Goal: Task Accomplishment & Management: Manage account settings

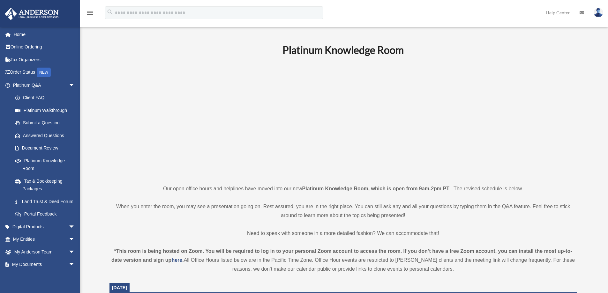
scroll to position [64, 0]
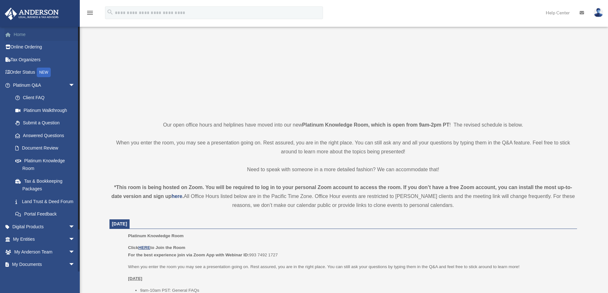
click at [18, 33] on link "Home" at bounding box center [44, 34] width 80 height 13
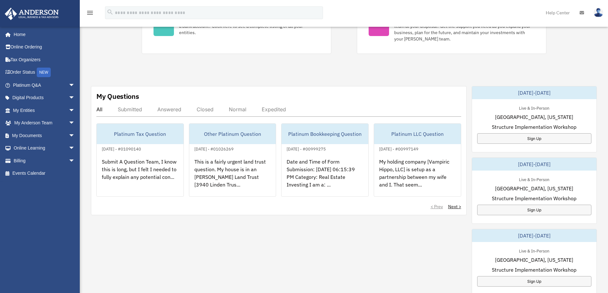
scroll to position [159, 0]
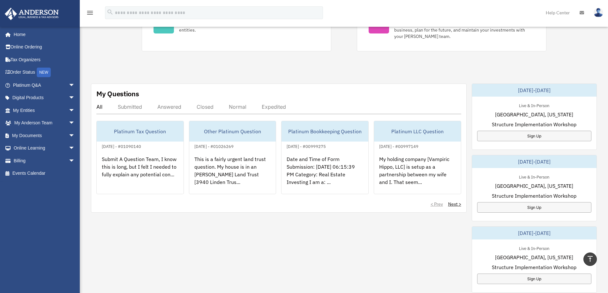
click at [169, 106] on div "Answered" at bounding box center [169, 107] width 24 height 6
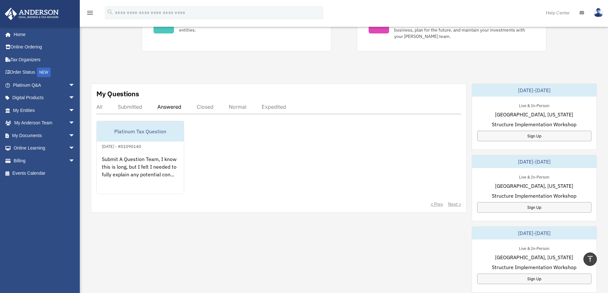
click at [163, 105] on div "Answered" at bounding box center [169, 107] width 24 height 6
click at [128, 106] on div "Submitted" at bounding box center [130, 107] width 24 height 6
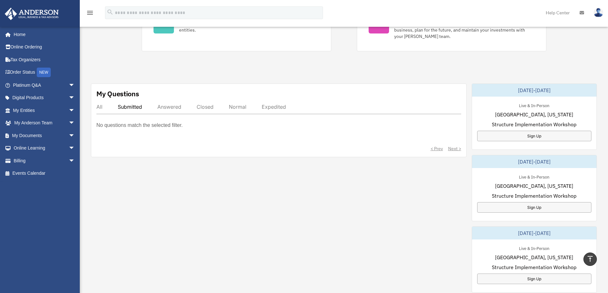
click at [167, 106] on div "Answered" at bounding box center [169, 107] width 24 height 6
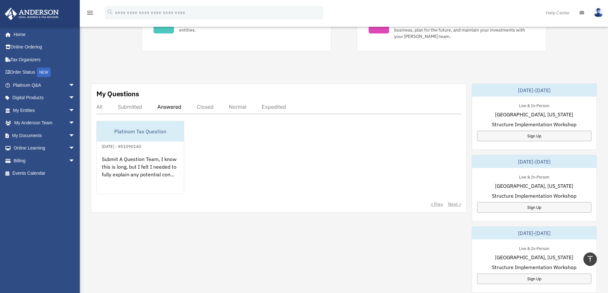
click at [99, 106] on div "All" at bounding box center [99, 107] width 6 height 6
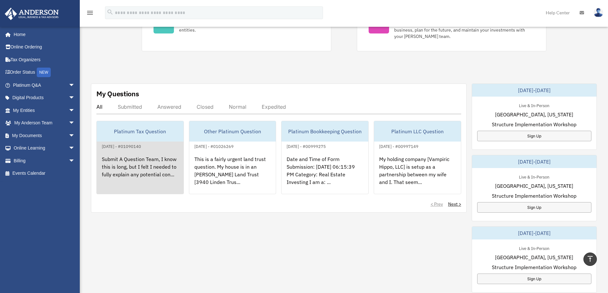
click at [141, 127] on div "Platinum Tax Question" at bounding box center [140, 131] width 87 height 20
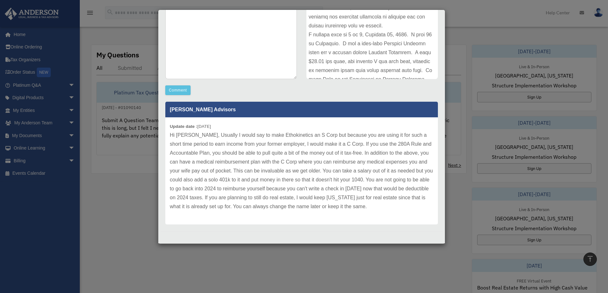
scroll to position [191, 0]
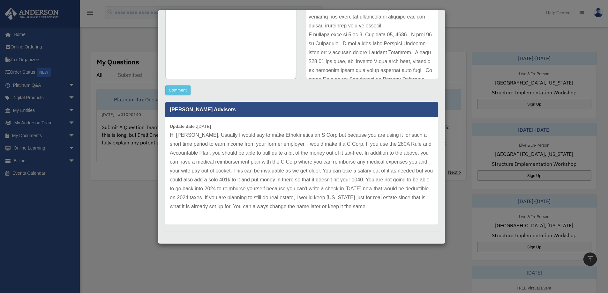
click at [133, 192] on div "Case Detail × Platinum Tax Question Case Number 01090140 Created Date [DATE] St…" at bounding box center [304, 146] width 608 height 293
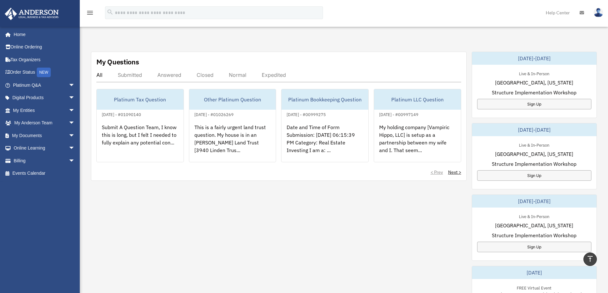
click at [318, 231] on div "My Questions All Submitted Answered Closed Normal Expedited Platinum Tax Questi…" at bounding box center [344, 228] width 506 height 352
